Goal: Information Seeking & Learning: Check status

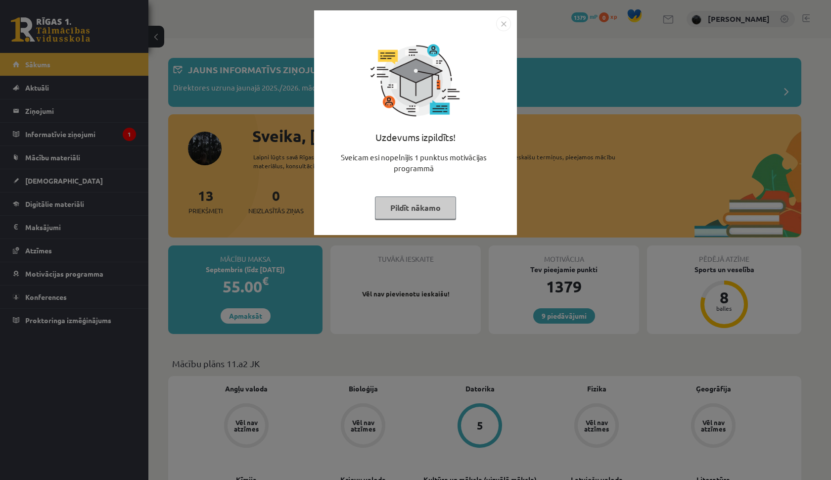
click at [500, 24] on img "Close" at bounding box center [503, 23] width 15 height 15
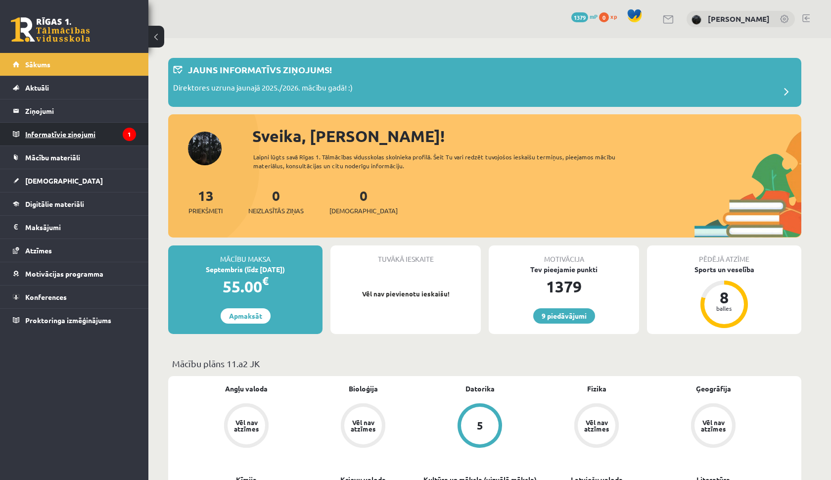
click at [66, 141] on legend "Informatīvie ziņojumi 1" at bounding box center [80, 134] width 111 height 23
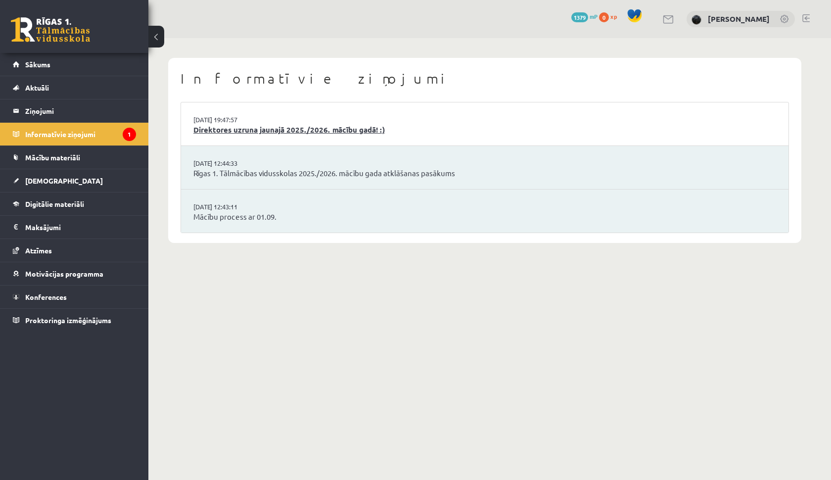
click at [240, 131] on link "Direktores uzruna jaunajā 2025./2026. mācību gadā! :)" at bounding box center [484, 129] width 582 height 11
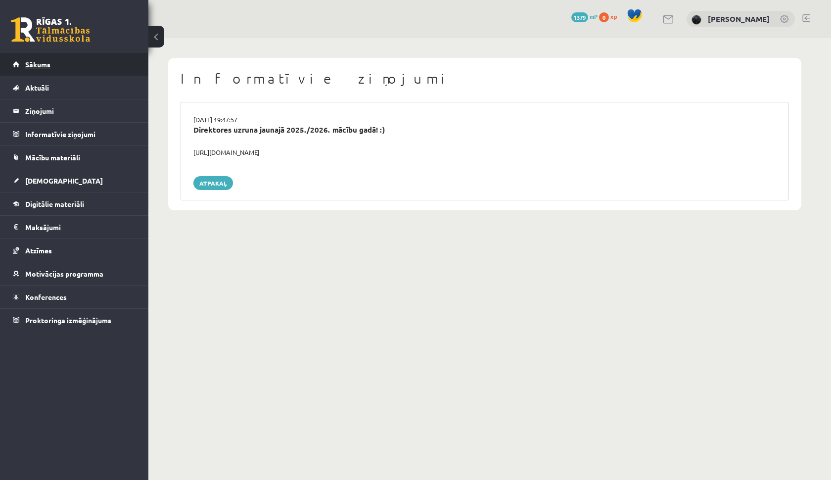
click at [89, 68] on link "Sākums" at bounding box center [74, 64] width 123 height 23
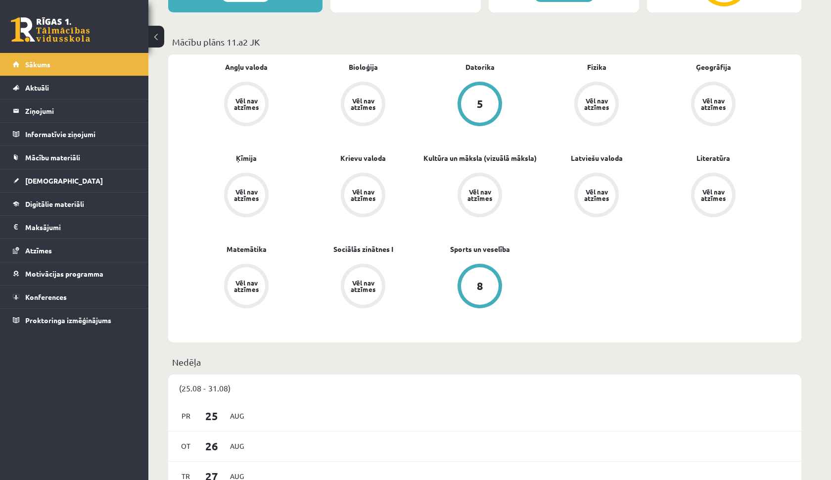
scroll to position [264, 0]
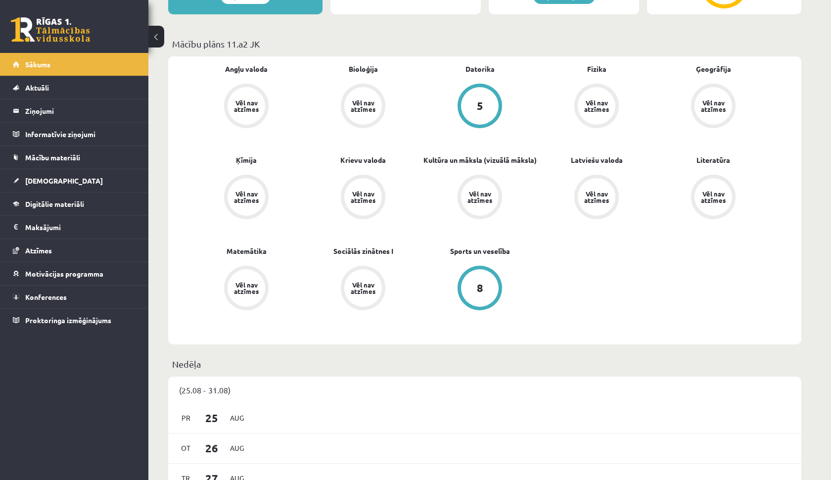
drag, startPoint x: 551, startPoint y: 285, endPoint x: 506, endPoint y: 261, distance: 51.5
click at [506, 262] on div "Angļu valoda Vēl nav atzīmes Bioloģija Vēl nav atzīmes [GEOGRAPHIC_DATA] 5 Fizi…" at bounding box center [479, 200] width 583 height 273
click at [522, 280] on link "8" at bounding box center [479, 288] width 117 height 46
click at [279, 52] on div "Mācību plāns 11.a2 JK" at bounding box center [484, 46] width 633 height 19
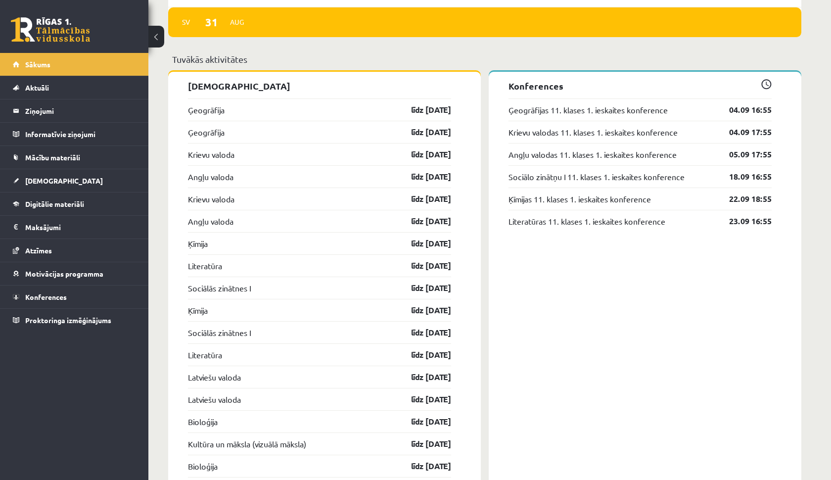
scroll to position [844, 0]
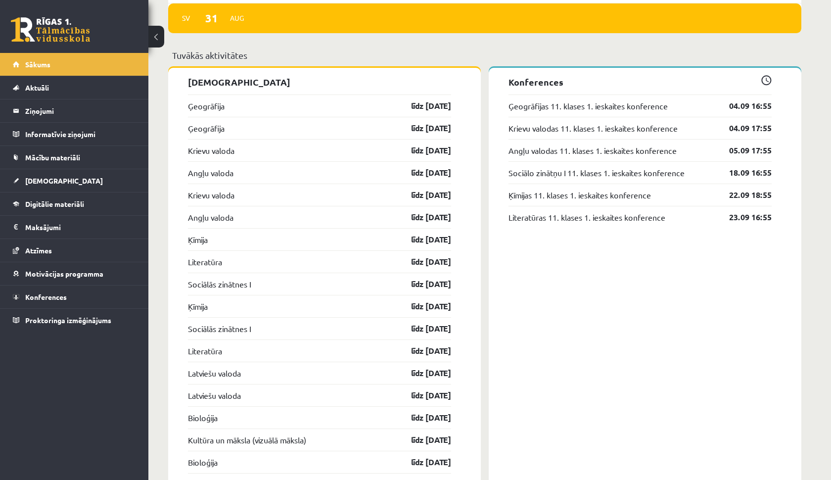
click at [524, 83] on p "Konferences" at bounding box center [639, 81] width 263 height 13
click at [766, 83] on span at bounding box center [766, 80] width 10 height 10
click at [99, 227] on legend "Maksājumi 0" at bounding box center [80, 227] width 111 height 23
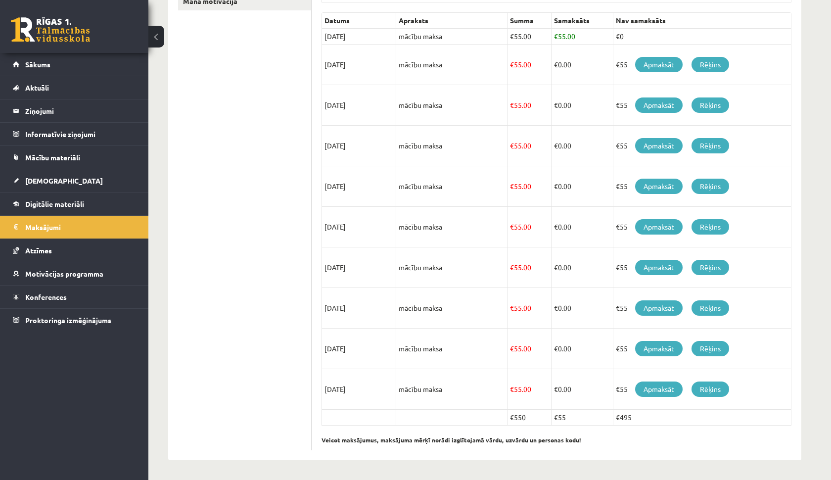
scroll to position [221, 0]
drag, startPoint x: 617, startPoint y: 420, endPoint x: 641, endPoint y: 424, distance: 24.0
click at [641, 424] on td "€495" at bounding box center [702, 417] width 178 height 16
click at [514, 413] on td "€550" at bounding box center [529, 417] width 44 height 16
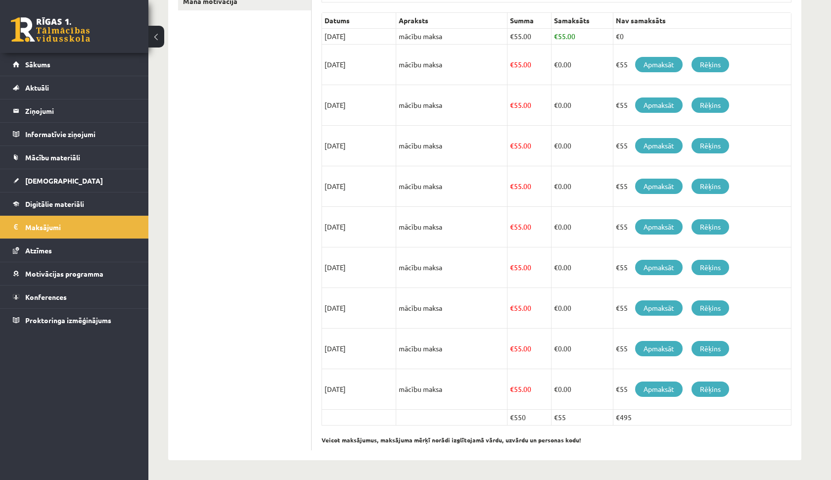
click at [469, 413] on td at bounding box center [451, 417] width 111 height 16
click at [109, 180] on link "[DEMOGRAPHIC_DATA]" at bounding box center [74, 180] width 123 height 23
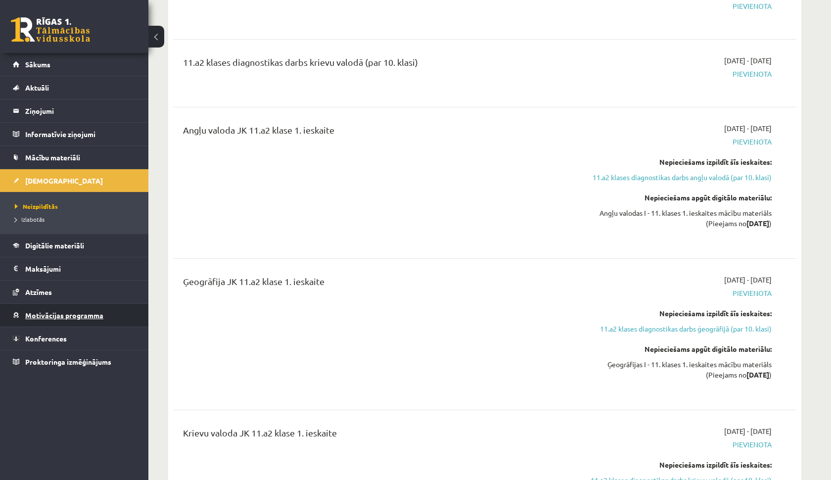
click at [48, 320] on link "Motivācijas programma" at bounding box center [74, 315] width 123 height 23
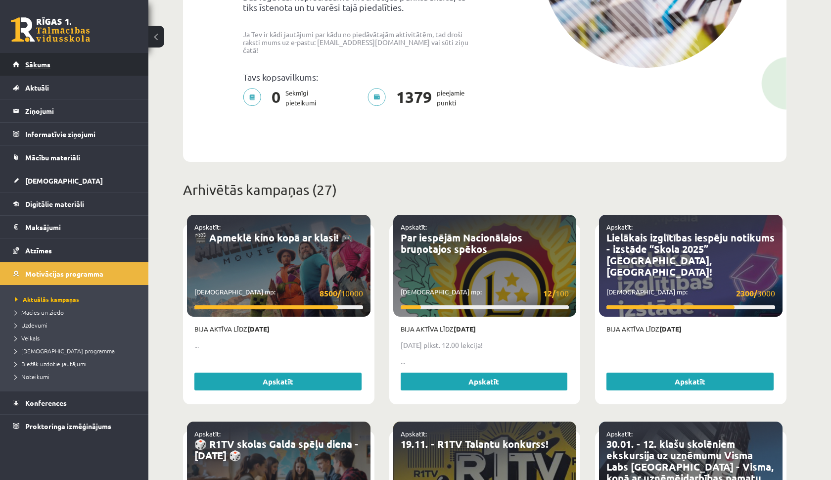
click at [55, 72] on link "Sākums" at bounding box center [74, 64] width 123 height 23
